Goal: Transaction & Acquisition: Purchase product/service

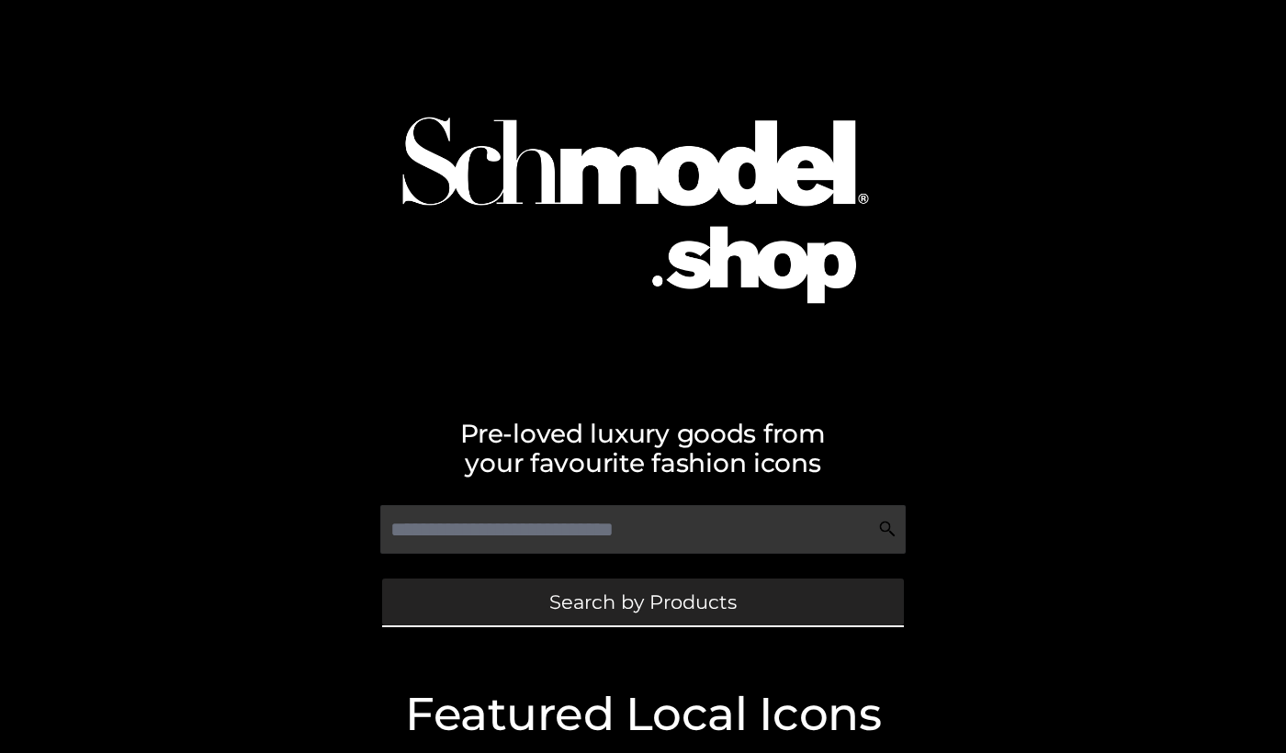
click at [511, 590] on link "Search by Products" at bounding box center [643, 602] width 522 height 47
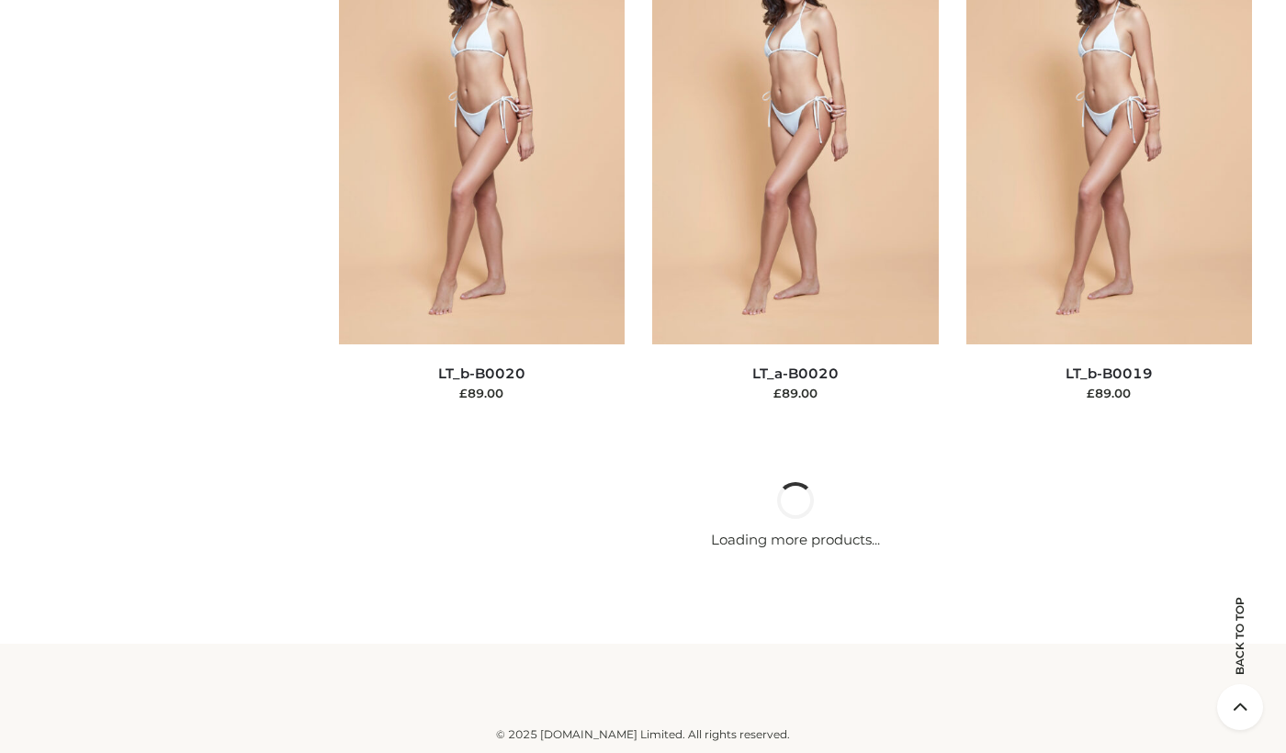
scroll to position [4058, 0]
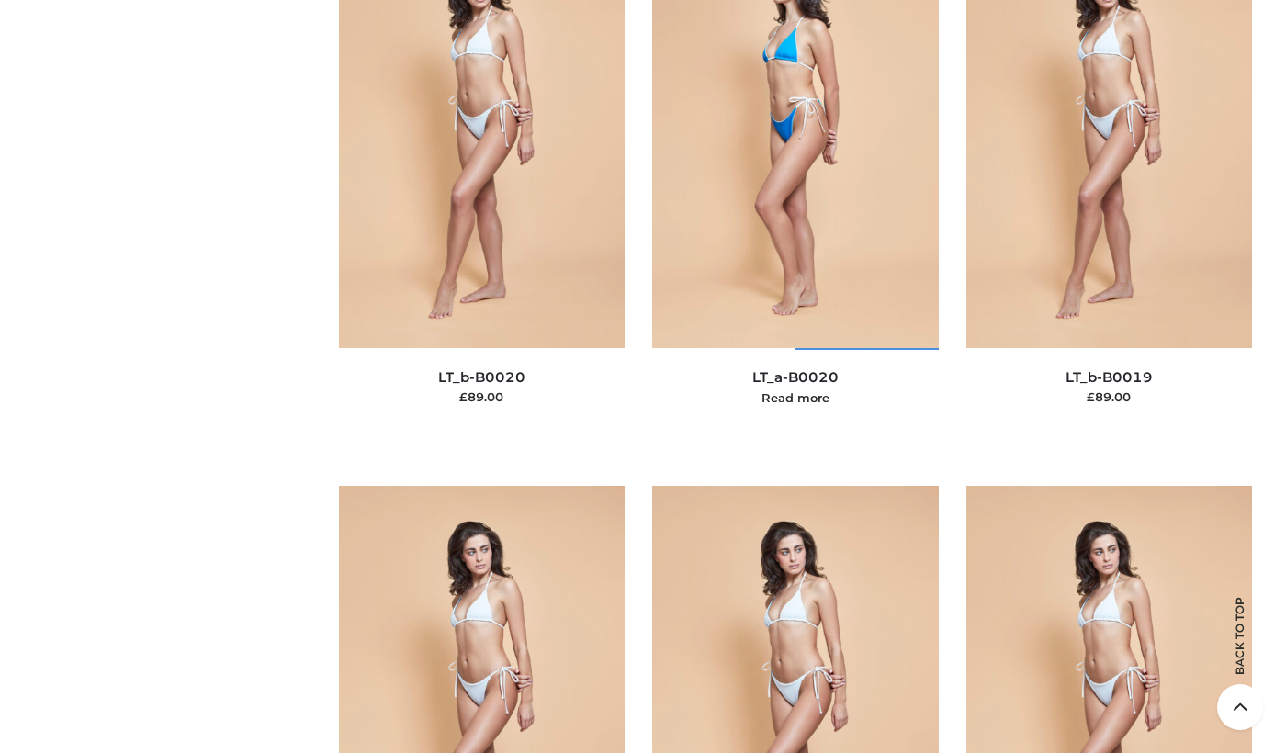
click at [748, 178] on img at bounding box center [795, 133] width 287 height 429
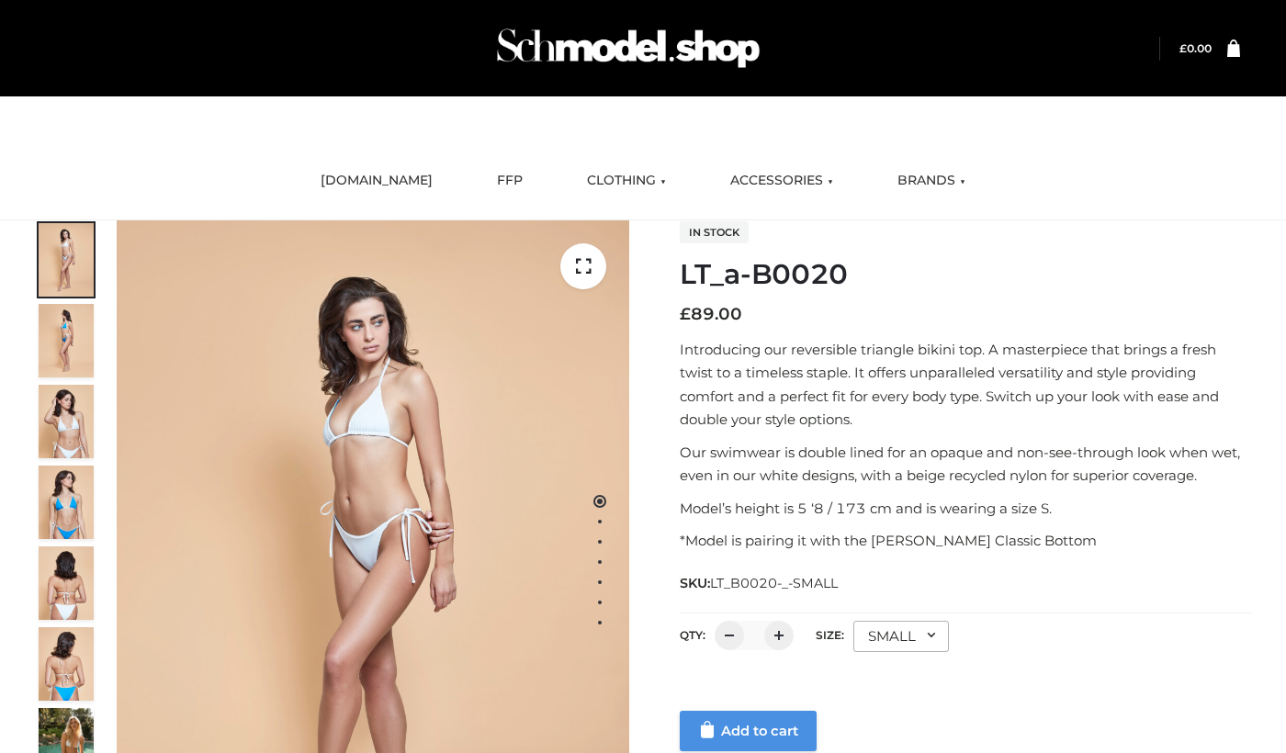
click at [736, 727] on link "Add to cart" at bounding box center [748, 731] width 137 height 40
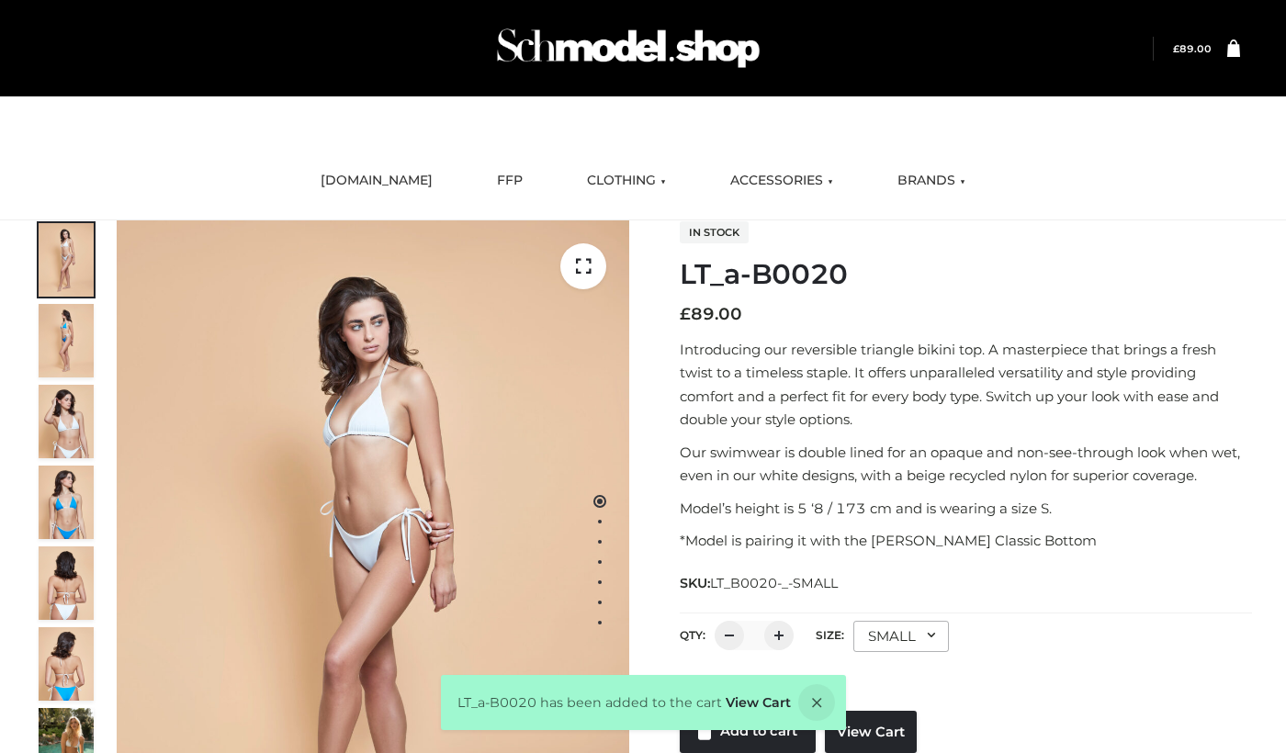
click at [1194, 41] on span "£ 89.00" at bounding box center [1182, 49] width 58 height 24
click at [1193, 53] on bdi "£ 89.00" at bounding box center [1192, 49] width 39 height 12
click at [753, 716] on div "LT_a-B0020 has been added to the cart View Cart" at bounding box center [643, 702] width 405 height 55
click at [754, 702] on link "View Cart" at bounding box center [757, 702] width 65 height 17
